Goal: Task Accomplishment & Management: Use online tool/utility

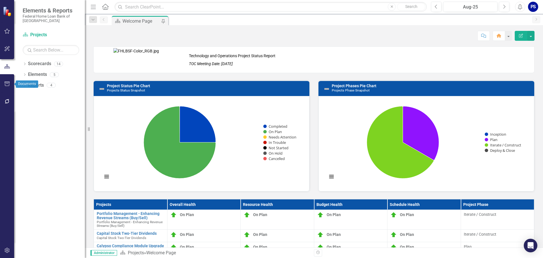
click at [7, 82] on icon "button" at bounding box center [7, 83] width 6 height 5
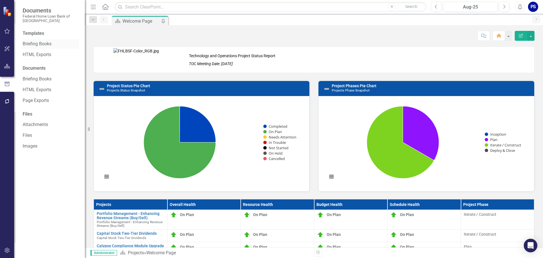
click at [43, 44] on link "Briefing Books" at bounding box center [51, 44] width 57 height 7
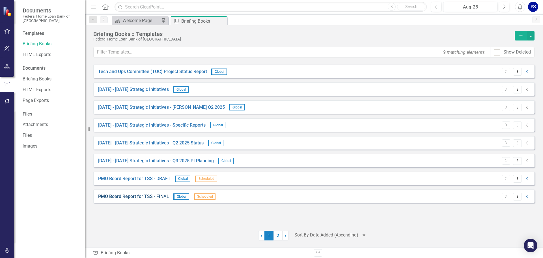
click at [127, 196] on link "PMO Board Report for TSS - FINAL" at bounding box center [133, 196] width 71 height 7
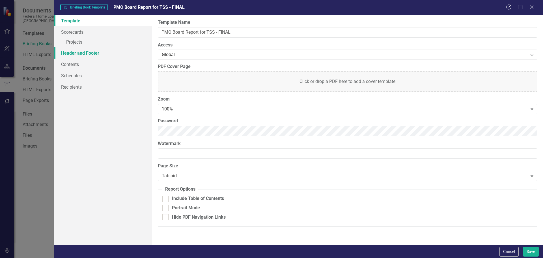
click at [78, 53] on link "Header and Footer" at bounding box center [103, 52] width 98 height 11
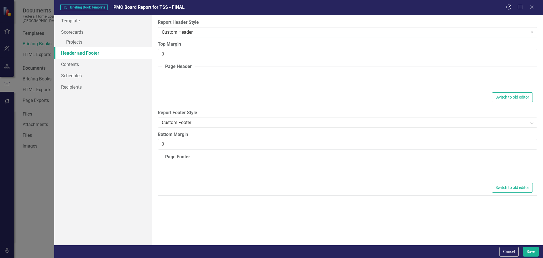
type textarea "<p><span style="font-size: 24px; color: #0c36aa;">Strategic Initiatives Update<…"
type textarea "<table style="border-collapse: collapse; width: 100%; border-width: 1px; border…"
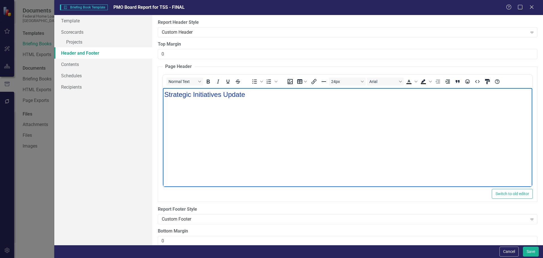
click at [201, 94] on span "Strategic Initiatives Update" at bounding box center [204, 95] width 81 height 8
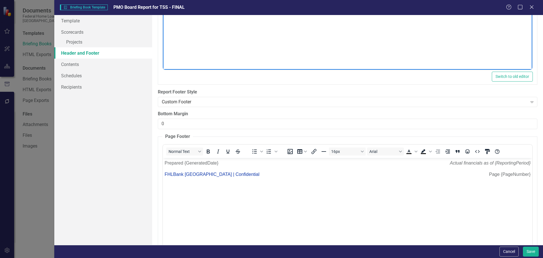
scroll to position [141, 0]
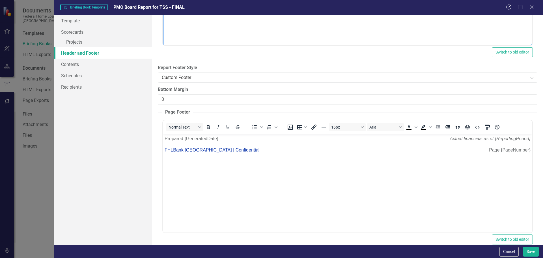
click at [258, 150] on p "FHLBank [GEOGRAPHIC_DATA] | Confidential" at bounding box center [225, 149] width 122 height 7
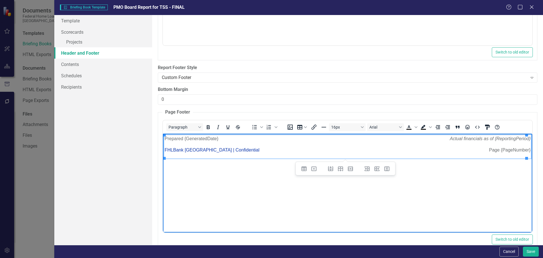
click at [174, 173] on body "Prepared {GeneratedDate} FHLBank [GEOGRAPHIC_DATA] | Confidential Actual financ…" at bounding box center [348, 175] width 370 height 85
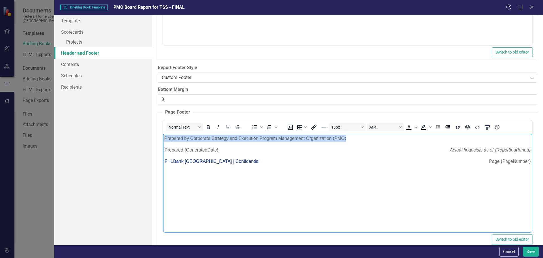
scroll to position [0, 0]
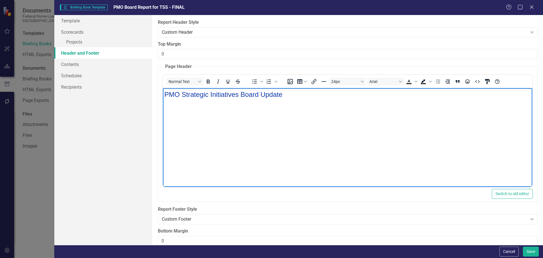
click at [209, 95] on span "PMO Strategic Initiatives Board Update" at bounding box center [223, 95] width 118 height 8
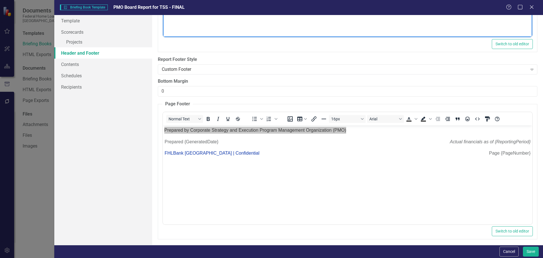
scroll to position [153, 0]
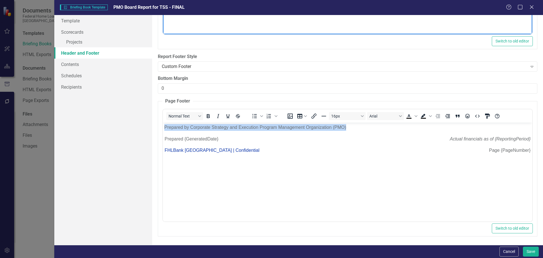
click at [181, 126] on p "Prepared by Corporate Strategy and Execution Program Management Organization (P…" at bounding box center [347, 127] width 367 height 7
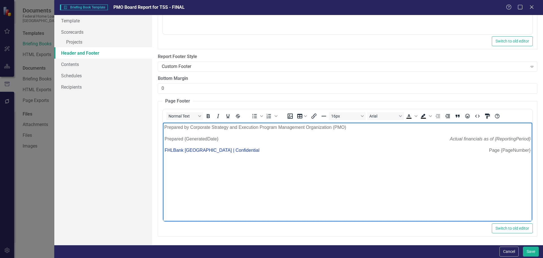
click at [190, 126] on p "Prepared by Corporate Strategy and Execution Program Management Organization (P…" at bounding box center [347, 127] width 367 height 7
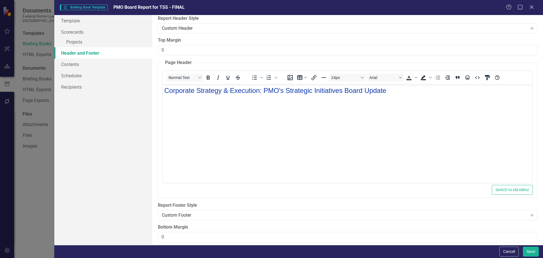
scroll to position [0, 0]
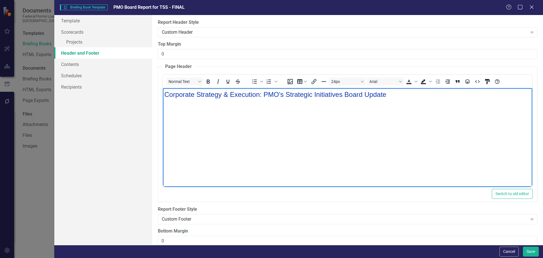
click at [259, 94] on span "Corporate Strategy & Execution: PMO's Strategic Initiatives Board Update" at bounding box center [275, 95] width 222 height 8
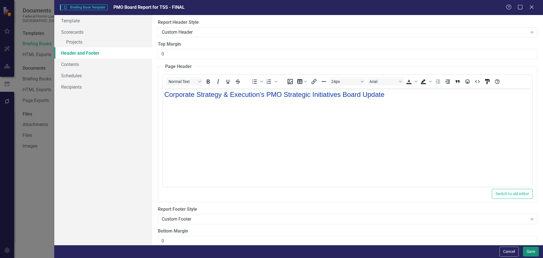
click at [531, 251] on button "Save" at bounding box center [531, 251] width 16 height 10
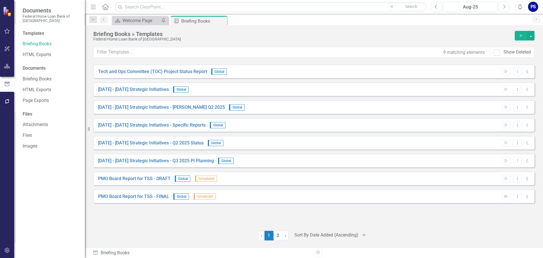
click at [506, 196] on icon "Start" at bounding box center [506, 196] width 4 height 3
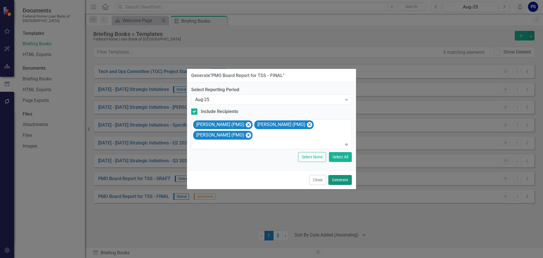
click at [343, 179] on button "Generate" at bounding box center [340, 180] width 23 height 10
